Goal: Register for event/course

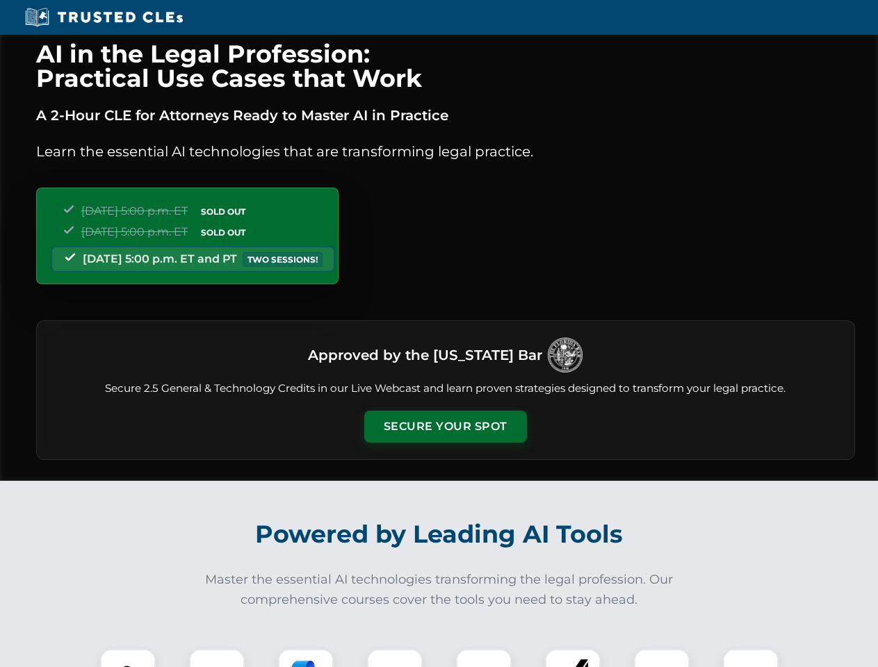
click at [445, 427] on button "Secure Your Spot" at bounding box center [445, 427] width 163 height 32
click at [128, 658] on img at bounding box center [128, 677] width 40 height 40
